Goal: Task Accomplishment & Management: Manage account settings

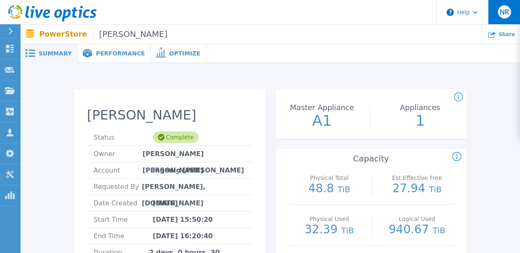
click at [506, 16] on div "NR" at bounding box center [504, 11] width 13 height 13
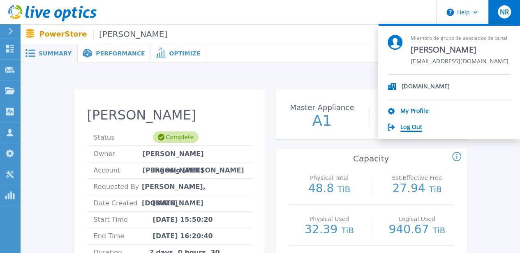
click at [410, 126] on link "Log Out" at bounding box center [412, 128] width 22 height 8
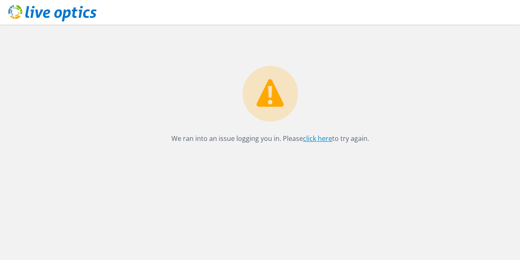
click at [316, 139] on link "click here" at bounding box center [317, 138] width 29 height 9
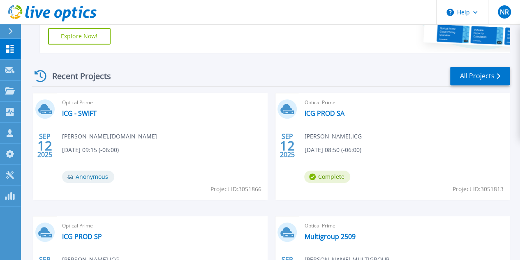
scroll to position [247, 0]
